Goal: Find specific page/section: Find specific page/section

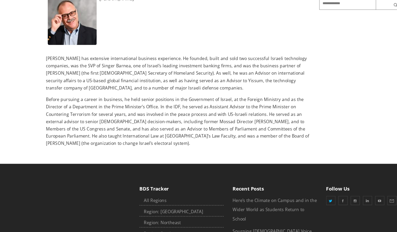
scroll to position [88, 0]
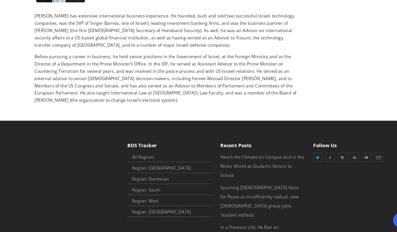
scroll to position [125, 0]
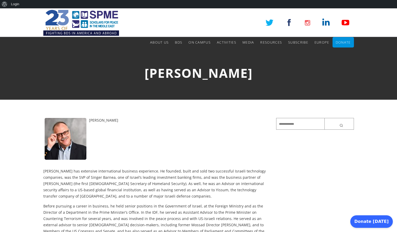
click at [96, 23] on img at bounding box center [81, 22] width 76 height 29
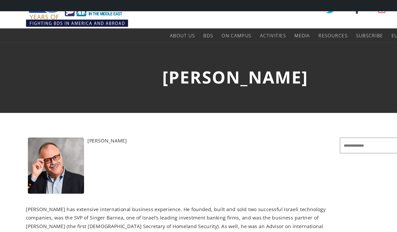
scroll to position [16, 0]
